Goal: Book appointment/travel/reservation

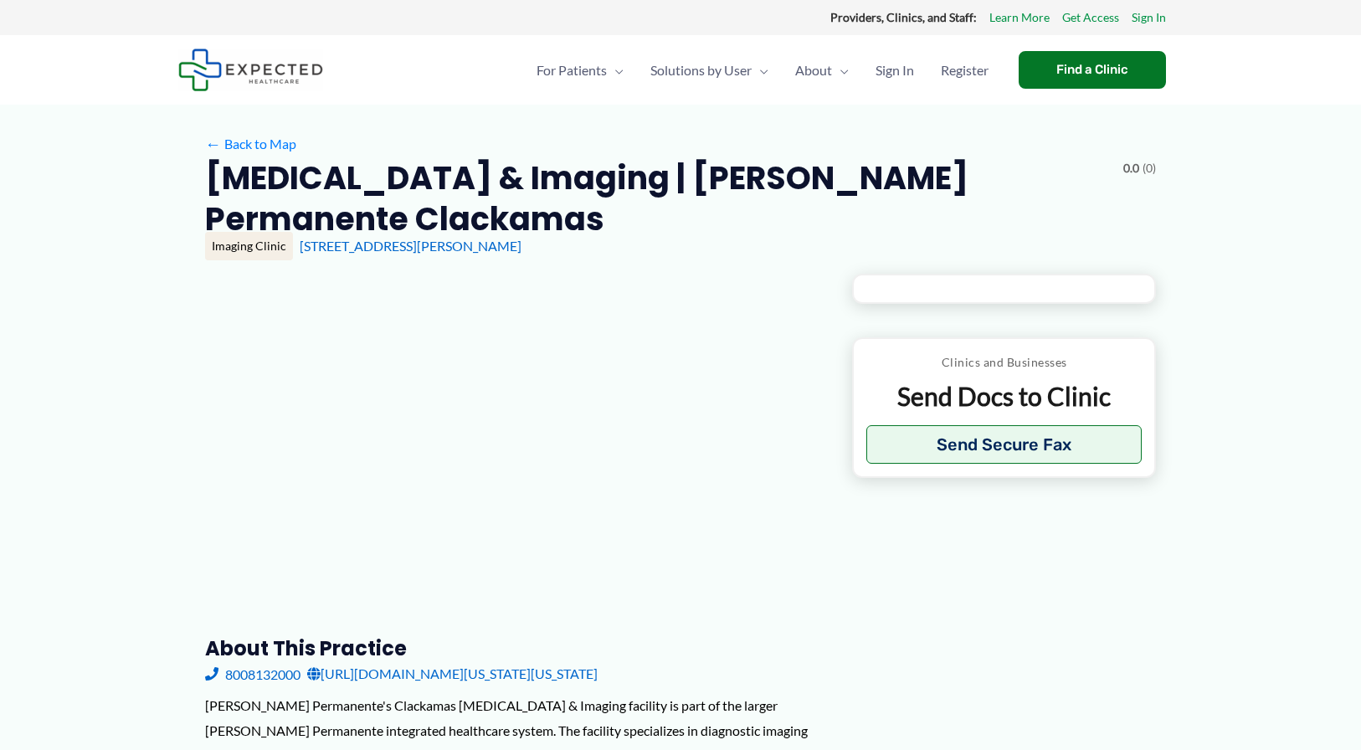
type input "**********"
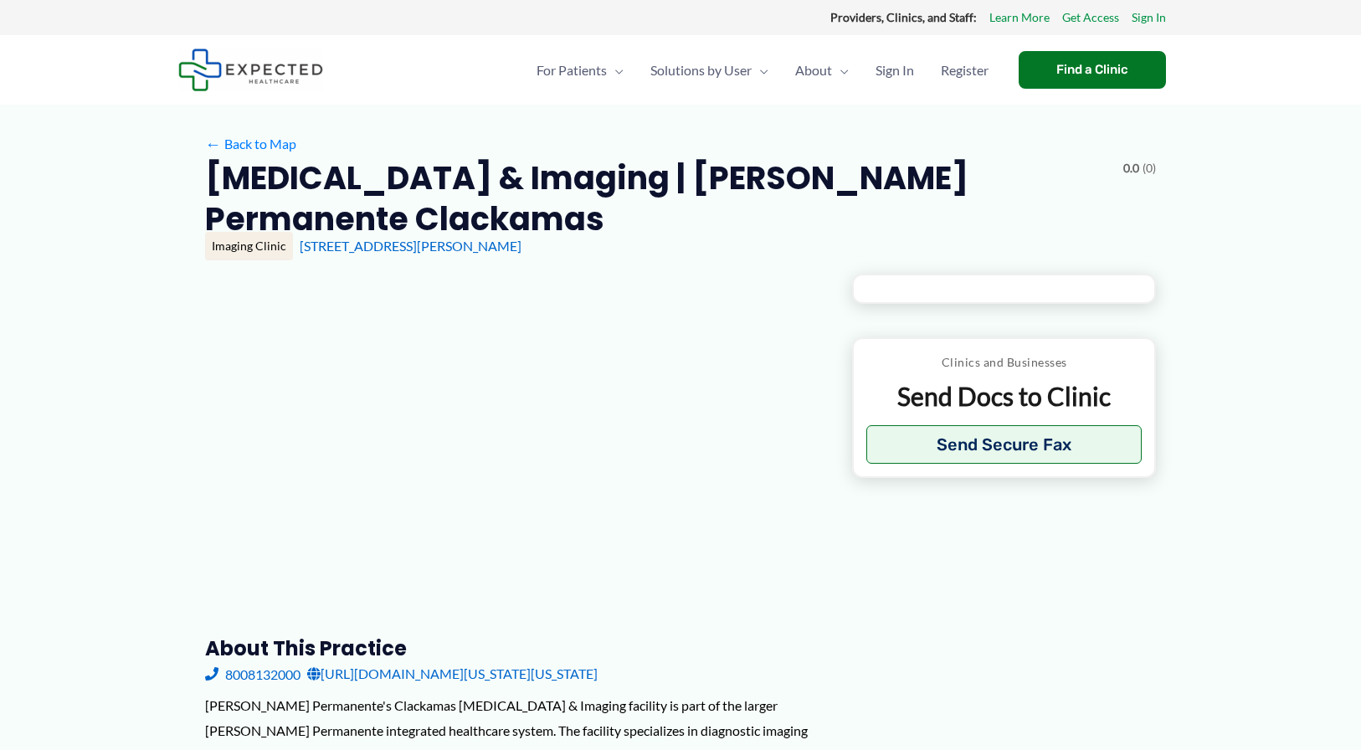
type input "**********"
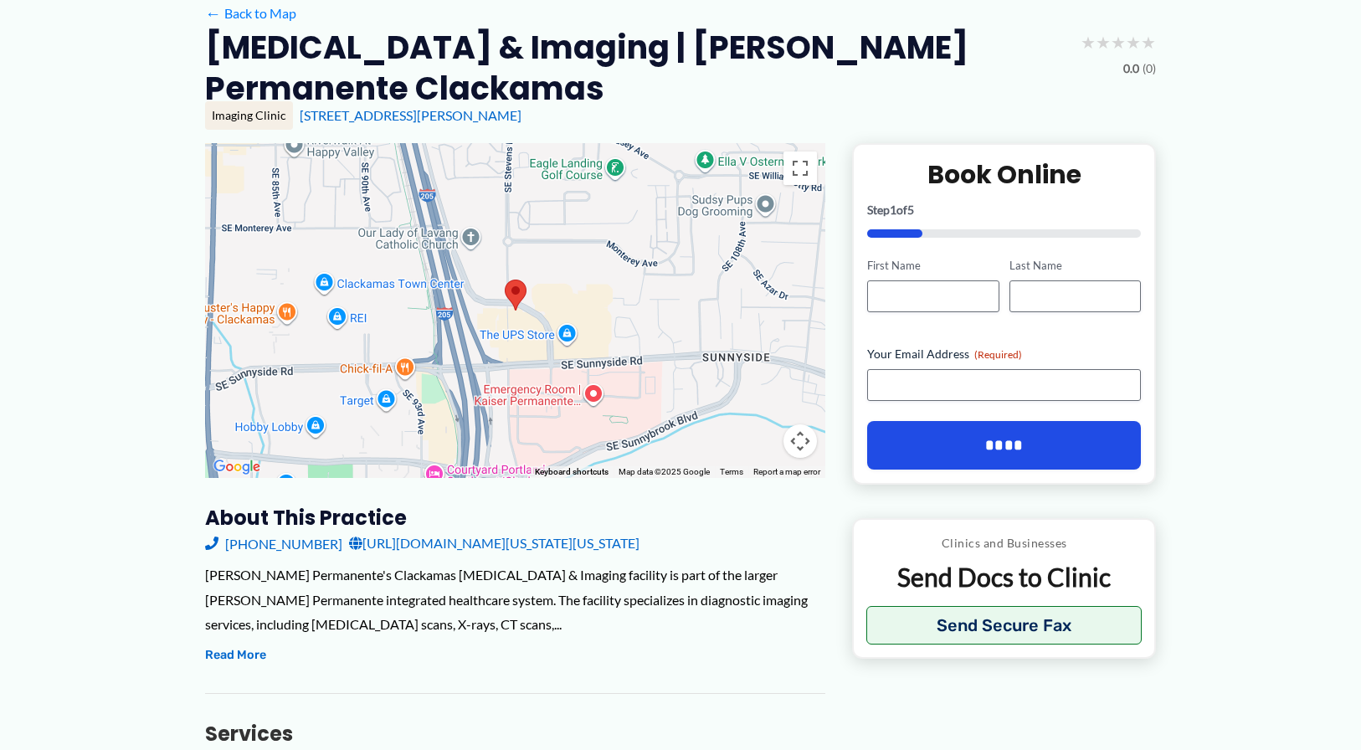
scroll to position [134, 0]
